Goal: Share content: Share content

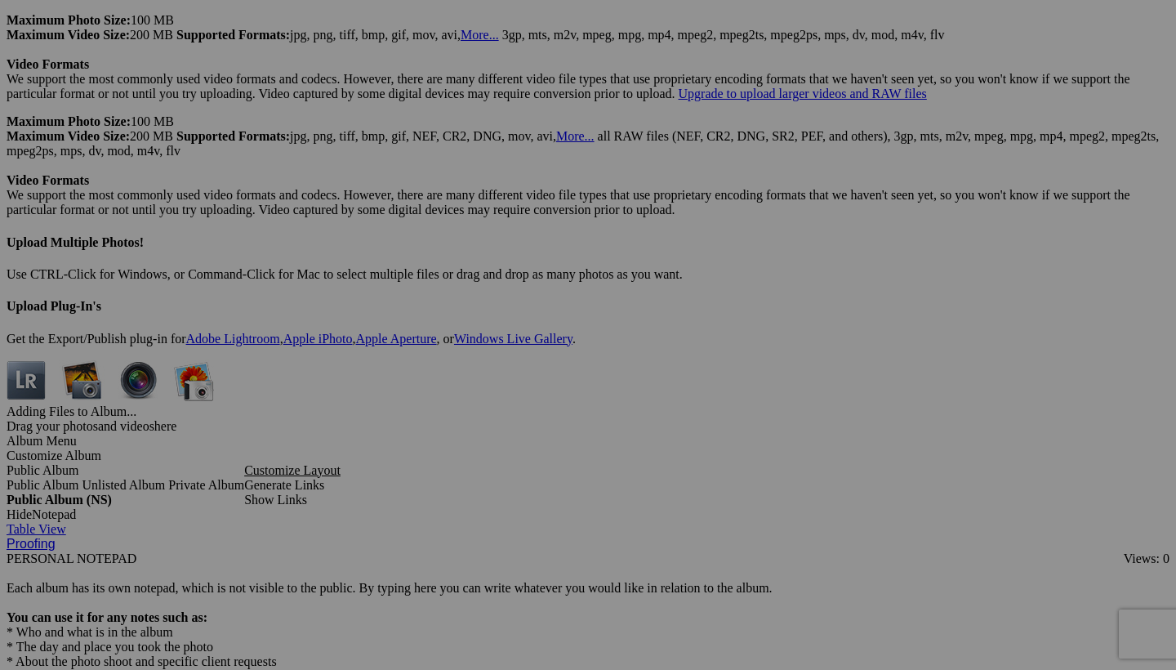
scroll to position [4765, 0]
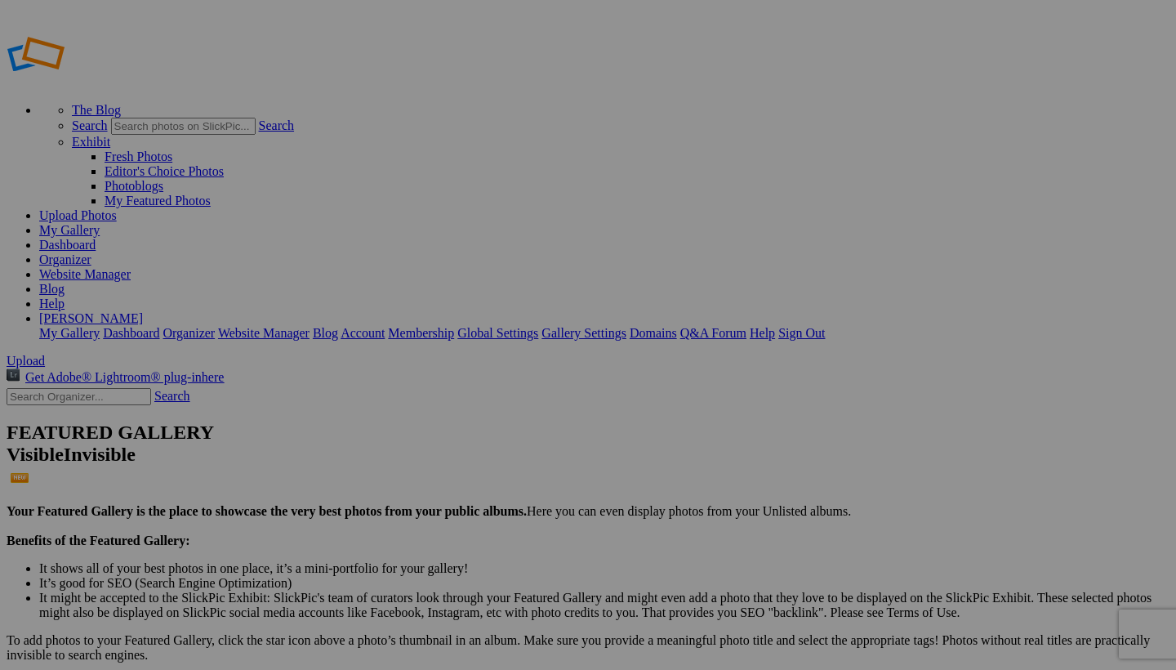
scroll to position [0, 0]
select select "700"
type textarea "<!-- [DOMAIN_NAME] image hosting. HTML Bulk Share code Starts Here --> <div sty…"
type textarea "[URL=[URL][DOMAIN_NAME][DOMAIN_NAME]]"
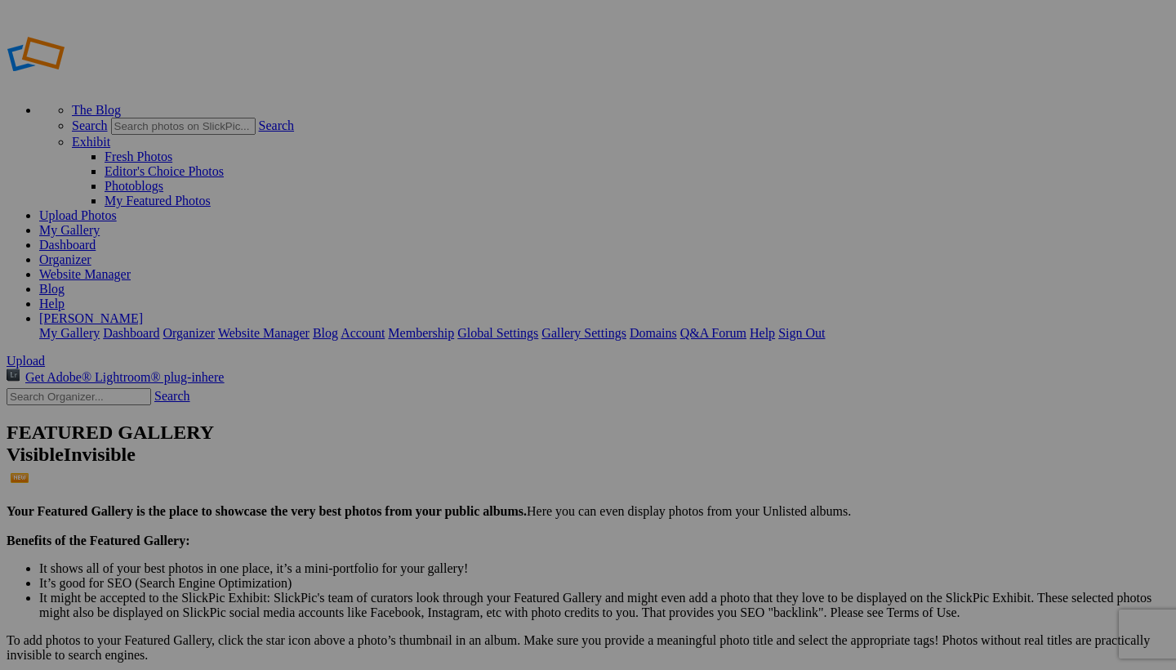
type textarea "[URL][DOMAIN_NAME]"
select select "1000"
type textarea "<!-- [DOMAIN_NAME] image hosting. HTML Bulk Share code Starts Here --> <div sty…"
type textarea "[URL=[URL][DOMAIN_NAME][DOMAIN_NAME]]"
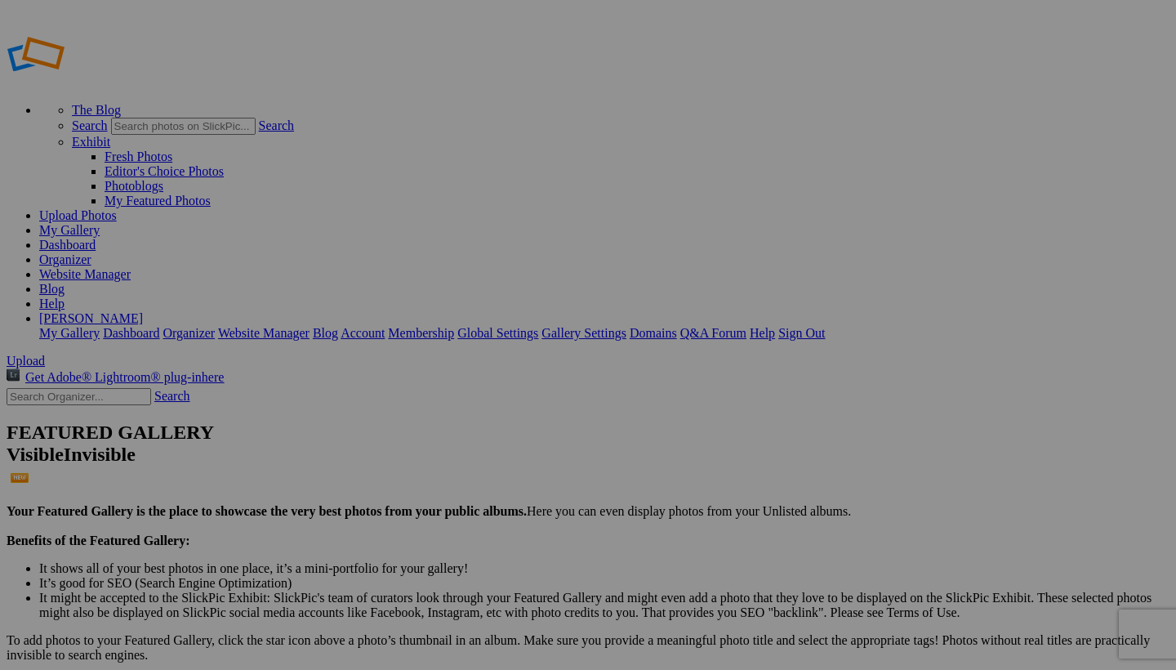
type textarea "[URL][DOMAIN_NAME]"
